Goal: Information Seeking & Learning: Learn about a topic

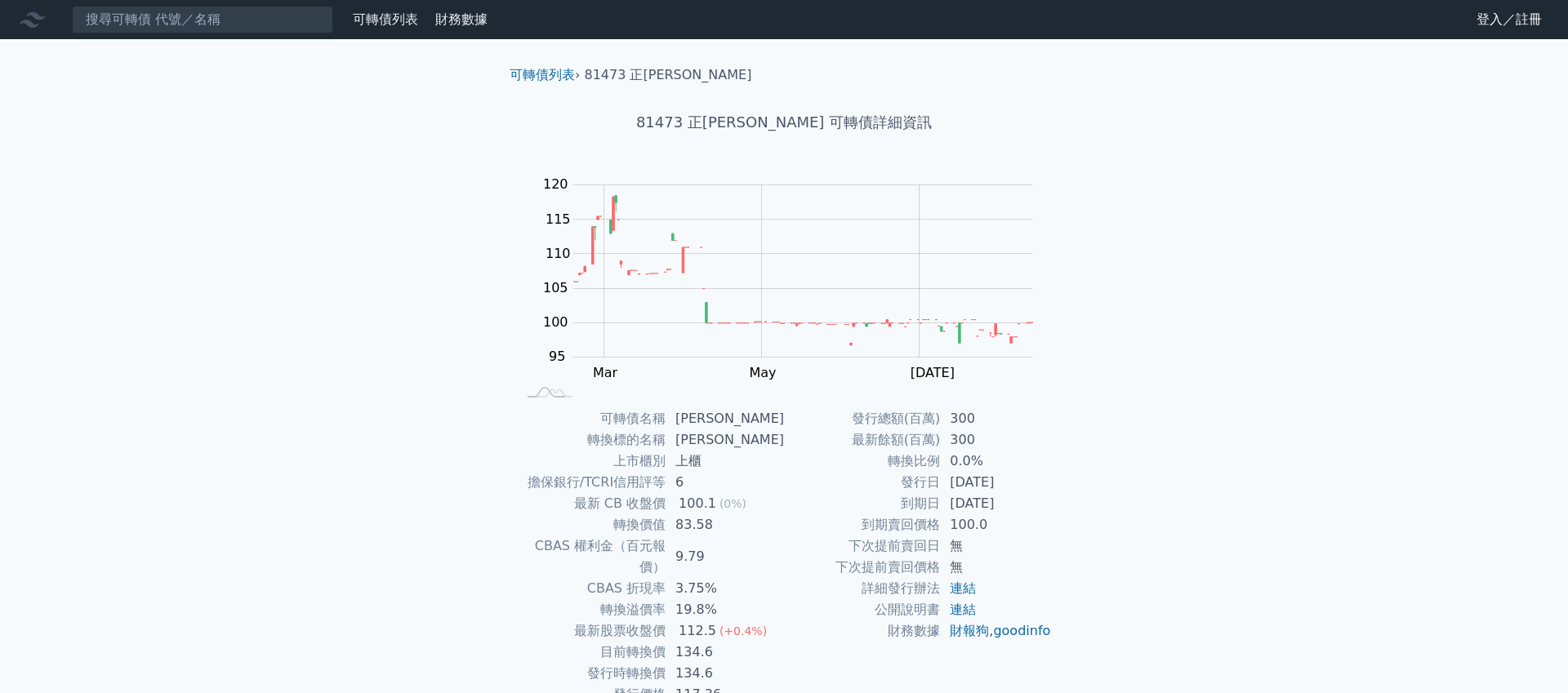
scroll to position [63, 0]
drag, startPoint x: 683, startPoint y: 418, endPoint x: 715, endPoint y: 420, distance: 32.1
click at [715, 420] on td "[PERSON_NAME]" at bounding box center [725, 418] width 118 height 21
copy td "[PERSON_NAME]"
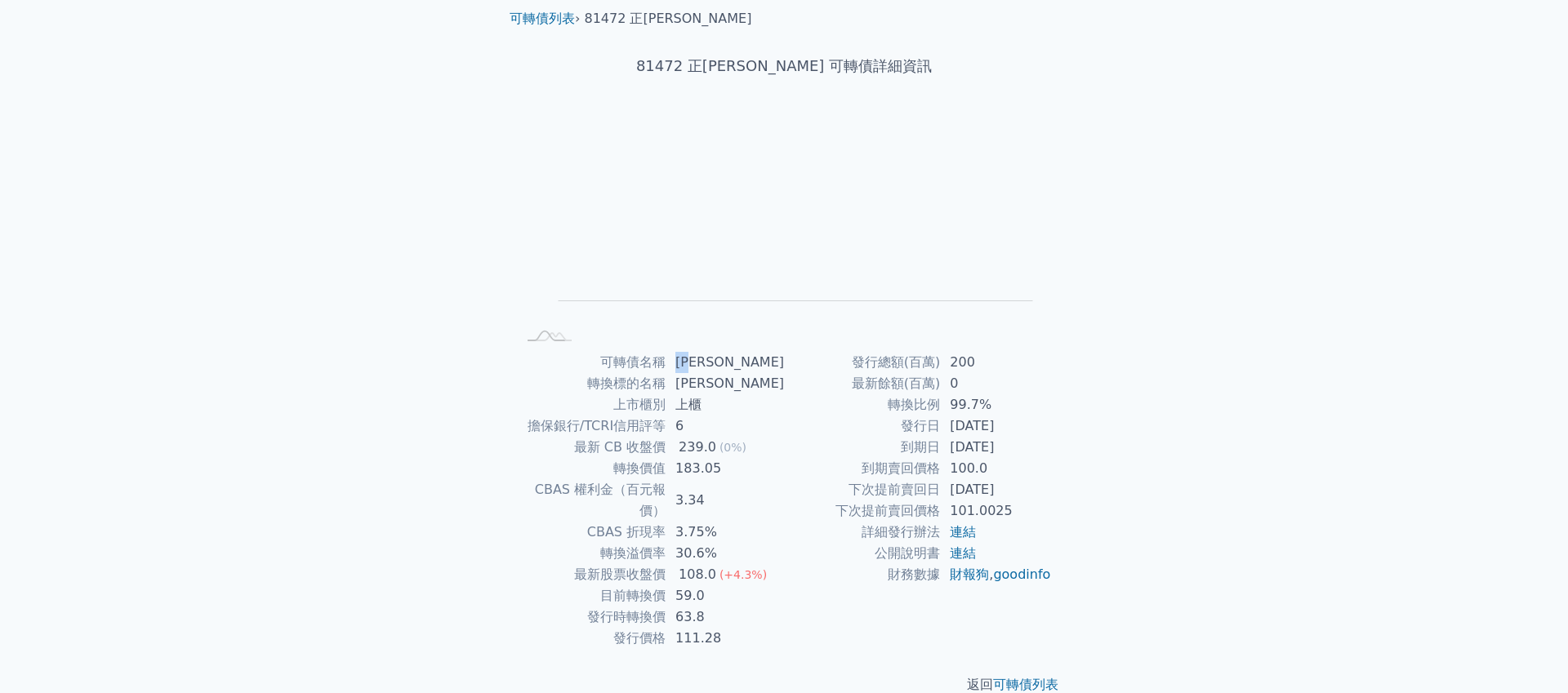
scroll to position [63, 0]
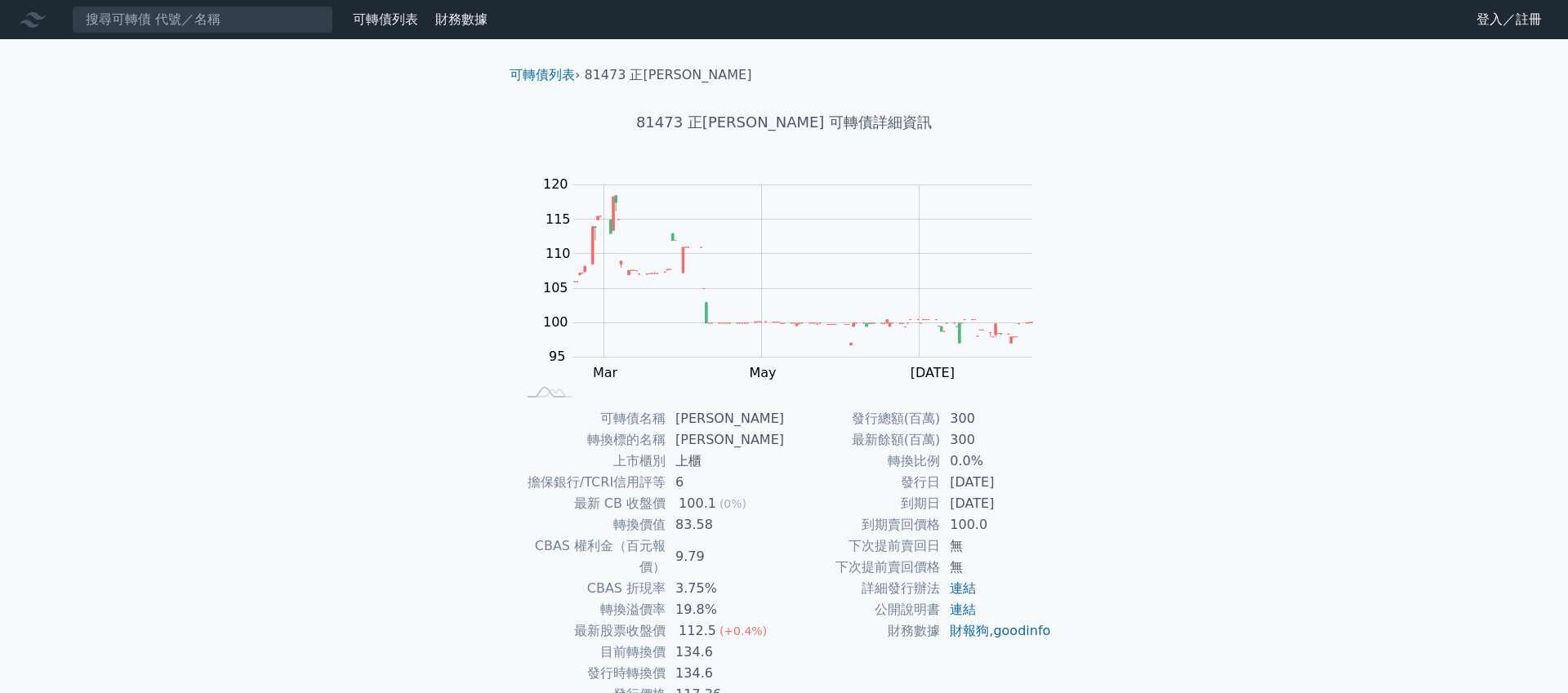
scroll to position [63, 0]
